Goal: Transaction & Acquisition: Obtain resource

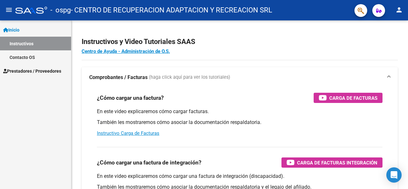
click at [26, 72] on span "Prestadores / Proveedores" at bounding box center [32, 71] width 58 height 7
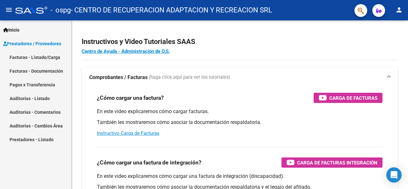
click at [33, 84] on link "Pagos x Transferencia" at bounding box center [35, 85] width 71 height 14
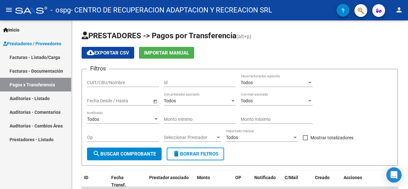
click at [400, 96] on div "PRESTADORES -> Pagos por Transferencia (alt+p) cloud_download Exportar CSV Impo…" at bounding box center [239, 155] width 336 height 271
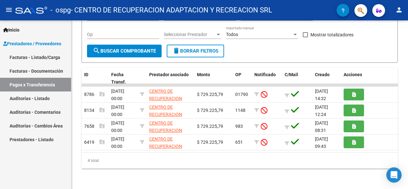
scroll to position [108, 0]
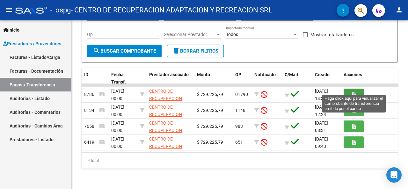
click at [350, 89] on button "button" at bounding box center [353, 95] width 20 height 12
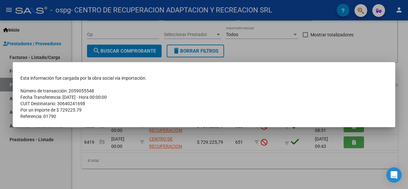
click at [299, 48] on div at bounding box center [204, 94] width 408 height 189
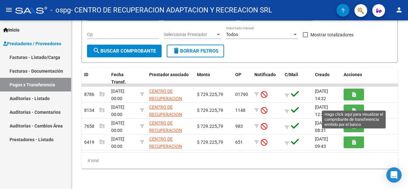
click at [352, 108] on icon "button" at bounding box center [354, 110] width 4 height 5
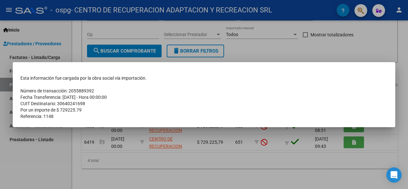
click at [333, 47] on div at bounding box center [204, 94] width 408 height 189
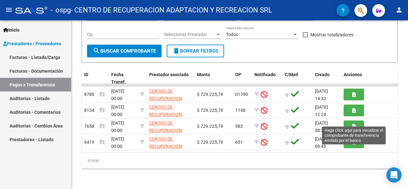
click at [354, 124] on icon "button" at bounding box center [354, 126] width 4 height 5
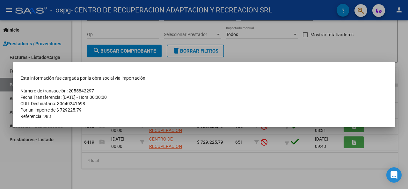
click at [320, 50] on div at bounding box center [204, 94] width 408 height 189
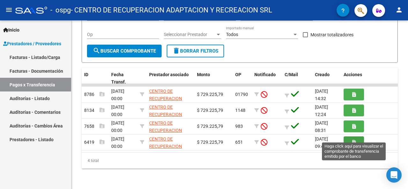
click at [352, 140] on icon "button" at bounding box center [354, 142] width 4 height 5
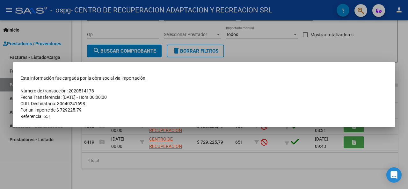
click at [303, 52] on div at bounding box center [204, 94] width 408 height 189
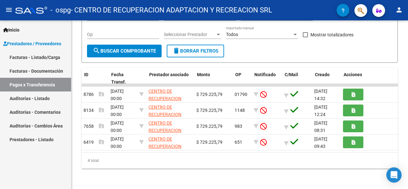
scroll to position [0, 0]
